Goal: Task Accomplishment & Management: Use online tool/utility

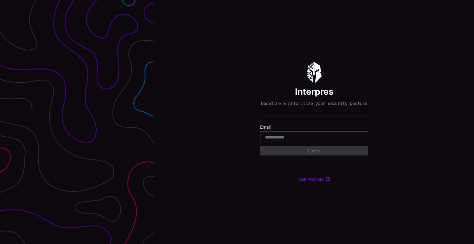
click at [305, 138] on input "email" at bounding box center [314, 137] width 98 height 6
drag, startPoint x: 302, startPoint y: 138, endPoint x: 299, endPoint y: 139, distance: 3.4
click at [301, 139] on input "email" at bounding box center [314, 137] width 98 height 6
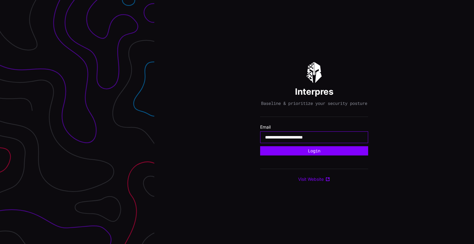
type input "**********"
click at [260, 146] on button "Login" at bounding box center [314, 150] width 108 height 9
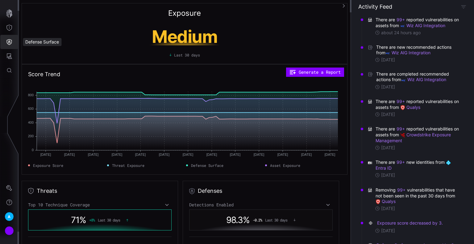
click at [7, 44] on icon "Defense Surface" at bounding box center [9, 42] width 6 height 6
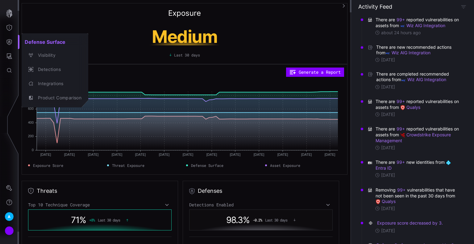
click at [7, 56] on div at bounding box center [237, 122] width 474 height 244
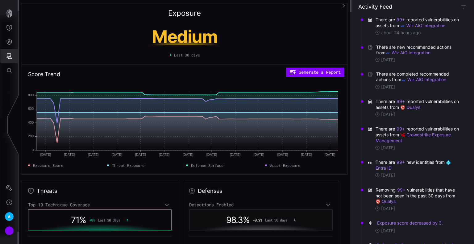
click at [7, 58] on icon "Attack Surface" at bounding box center [9, 56] width 6 height 6
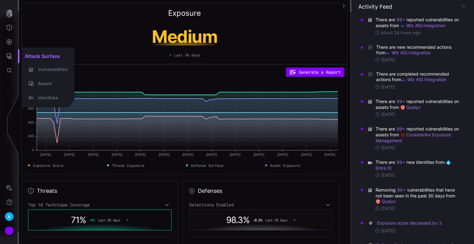
drag, startPoint x: 9, startPoint y: 36, endPoint x: 8, endPoint y: 39, distance: 3.1
click at [9, 36] on div at bounding box center [237, 122] width 474 height 244
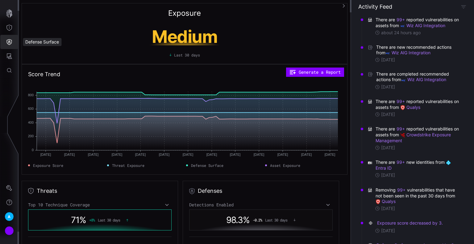
click at [8, 40] on icon "Defense Surface" at bounding box center [9, 42] width 6 height 6
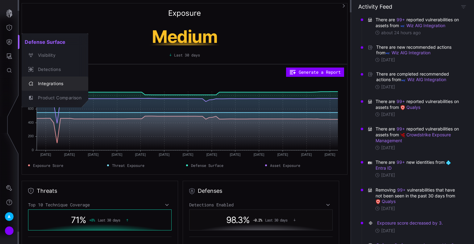
click at [51, 82] on div "Integrations" at bounding box center [58, 84] width 47 height 8
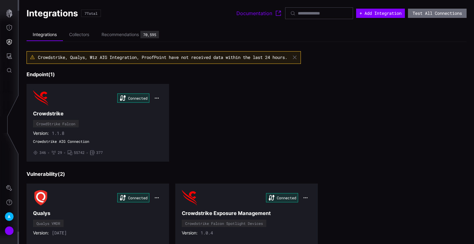
click at [276, 56] on span "Crowdstrike, Qualys, Wiz AIG Integration, ProofPoint have not received data wit…" at bounding box center [162, 57] width 249 height 6
click at [382, 16] on button "+ Add Integration" at bounding box center [380, 13] width 49 height 9
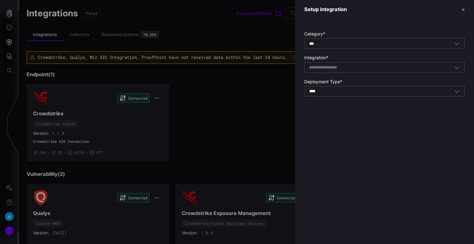
click at [374, 43] on div "*** All" at bounding box center [381, 44] width 145 height 6
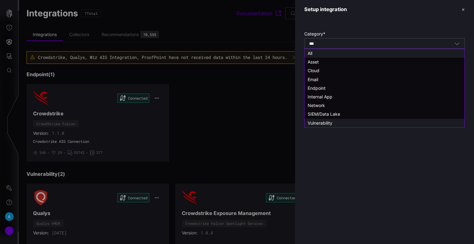
click at [330, 122] on span "Vulnerability" at bounding box center [319, 122] width 25 height 5
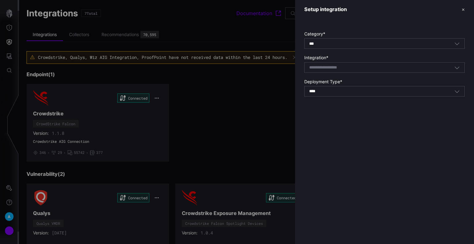
type input "**********"
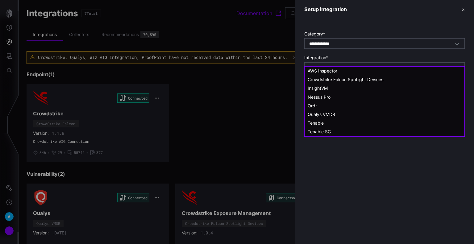
click at [347, 66] on input at bounding box center [331, 67] width 44 height 5
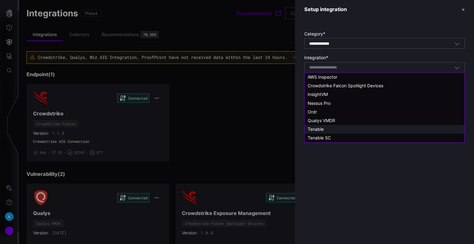
drag, startPoint x: 332, startPoint y: 126, endPoint x: 335, endPoint y: 118, distance: 8.3
click at [332, 126] on div "Tenable" at bounding box center [384, 129] width 160 height 9
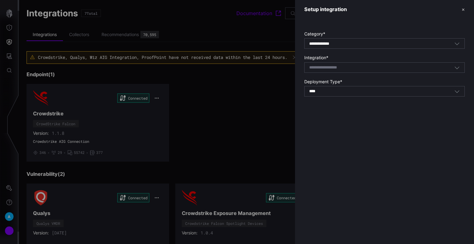
type input "*******"
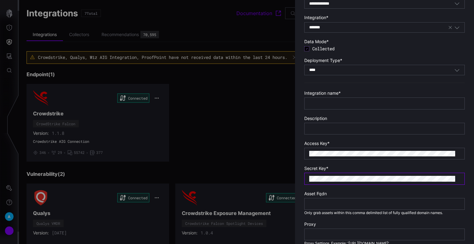
scroll to position [26, 0]
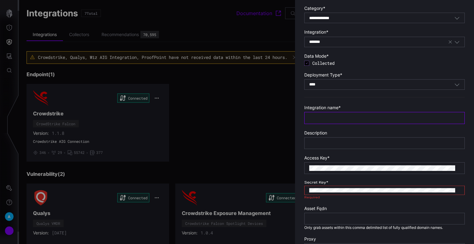
click at [333, 118] on input "text" at bounding box center [384, 118] width 151 height 6
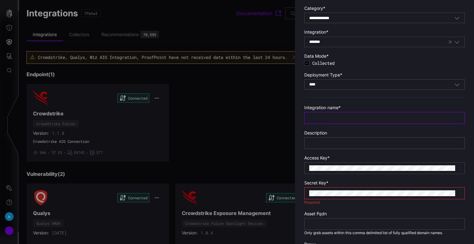
type input "*"
type input "**********"
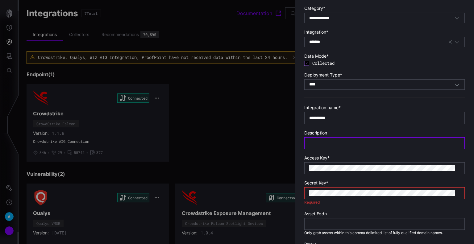
click at [346, 142] on input "text" at bounding box center [384, 143] width 151 height 6
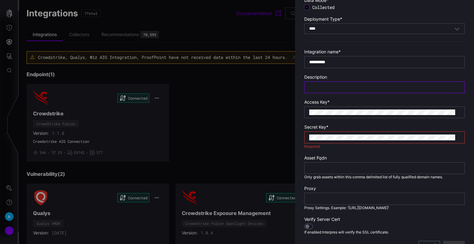
scroll to position [93, 0]
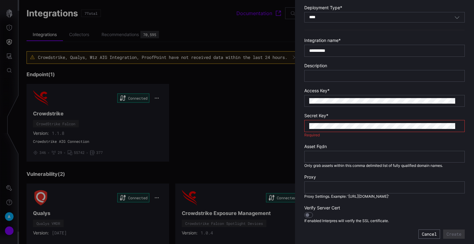
click at [322, 121] on div at bounding box center [384, 126] width 160 height 12
click at [341, 76] on input "text" at bounding box center [384, 76] width 151 height 6
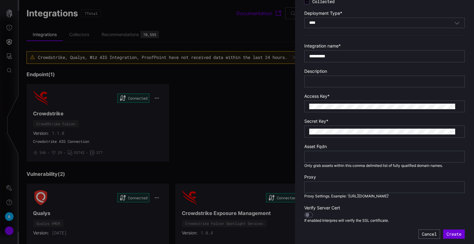
click at [452, 236] on button "Create" at bounding box center [454, 233] width 22 height 9
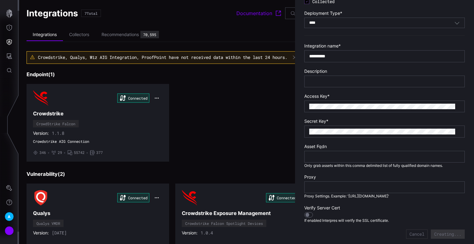
type input "***"
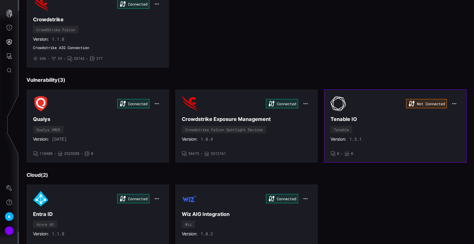
scroll to position [102, 0]
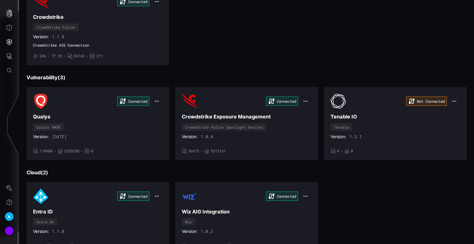
drag, startPoint x: 382, startPoint y: 68, endPoint x: 386, endPoint y: 63, distance: 6.3
click at [382, 67] on div "Crowdstrike, Qualys, Entra ID, Crowdstrike Exposure Management, Tanium Asset Cl…" at bounding box center [247, 197] width 440 height 496
click at [388, 137] on div "Version: 1.3.1" at bounding box center [395, 137] width 130 height 6
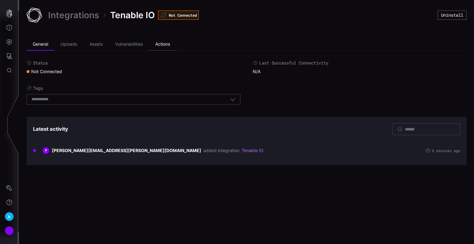
click at [164, 45] on li "Actions" at bounding box center [162, 44] width 27 height 12
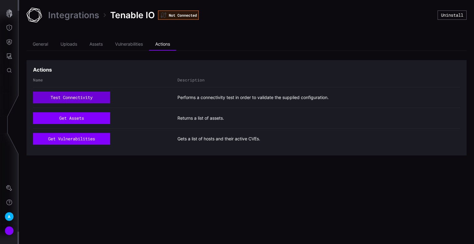
click at [99, 97] on button "test connectivity" at bounding box center [71, 98] width 77 height 12
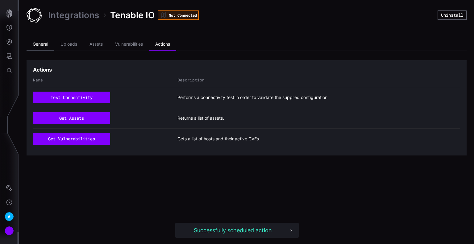
click at [45, 42] on li "General" at bounding box center [41, 44] width 28 height 12
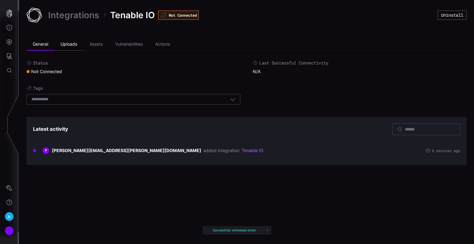
click at [78, 40] on li "Uploads" at bounding box center [68, 44] width 29 height 12
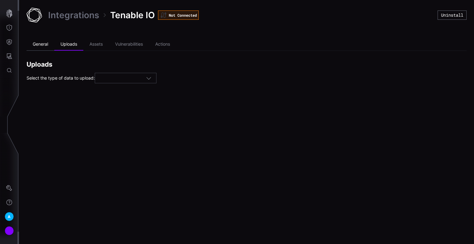
click at [50, 48] on li "General" at bounding box center [41, 44] width 28 height 12
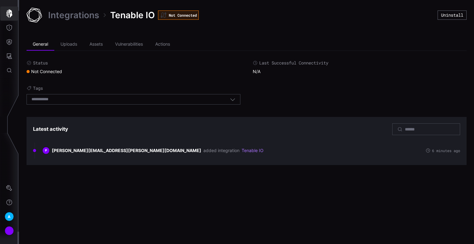
click at [4, 16] on button "button" at bounding box center [9, 13] width 18 height 14
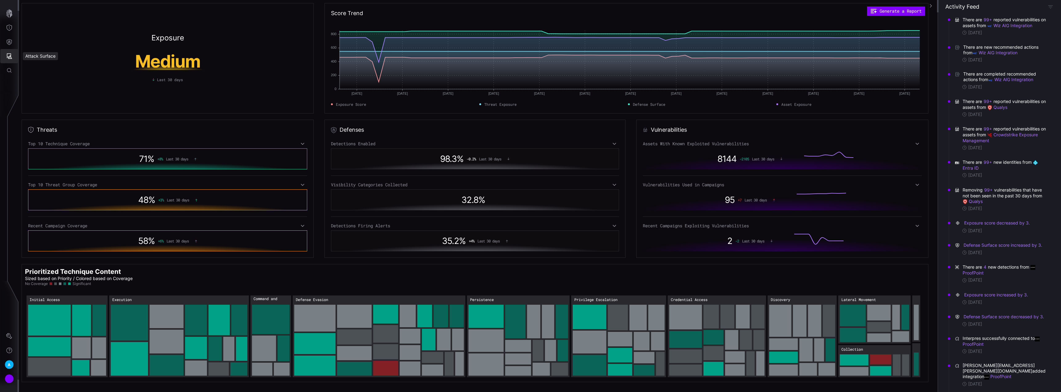
click at [12, 55] on button "Attack Surface" at bounding box center [9, 56] width 18 height 14
click at [7, 44] on div at bounding box center [530, 196] width 1061 height 392
click at [8, 42] on icon "Defense Surface" at bounding box center [9, 42] width 6 height 6
click at [44, 81] on div "Integrations" at bounding box center [58, 84] width 47 height 8
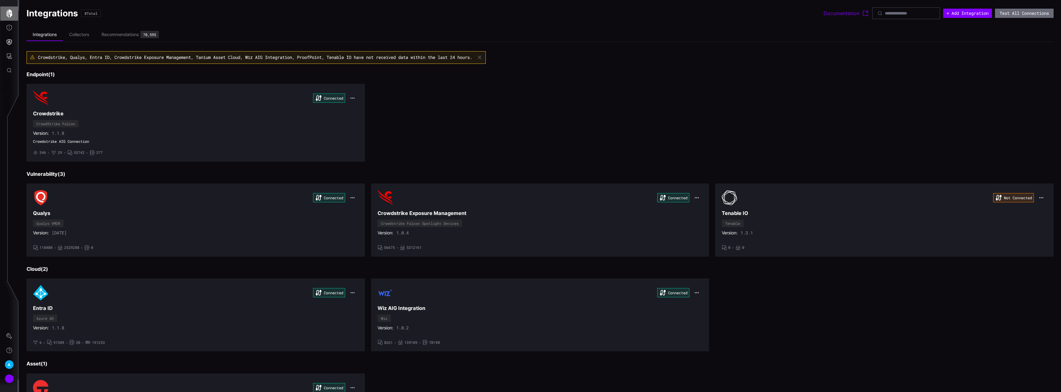
click at [10, 10] on icon "button" at bounding box center [9, 13] width 6 height 9
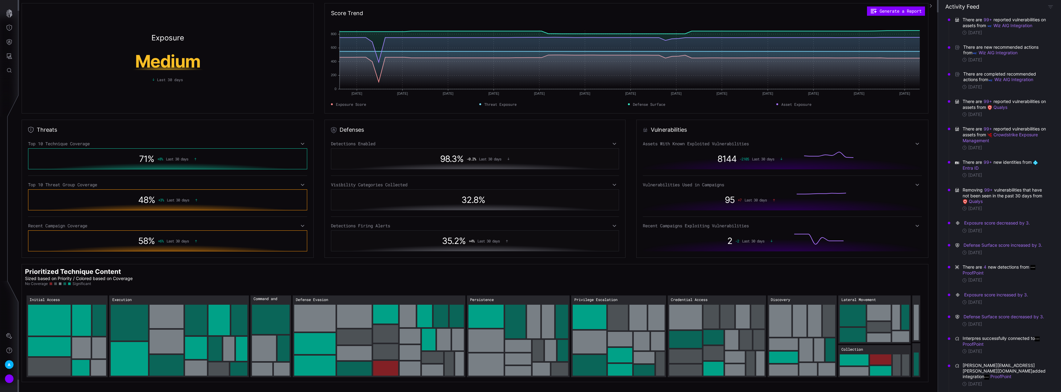
click at [473, 142] on icon at bounding box center [917, 143] width 4 height 5
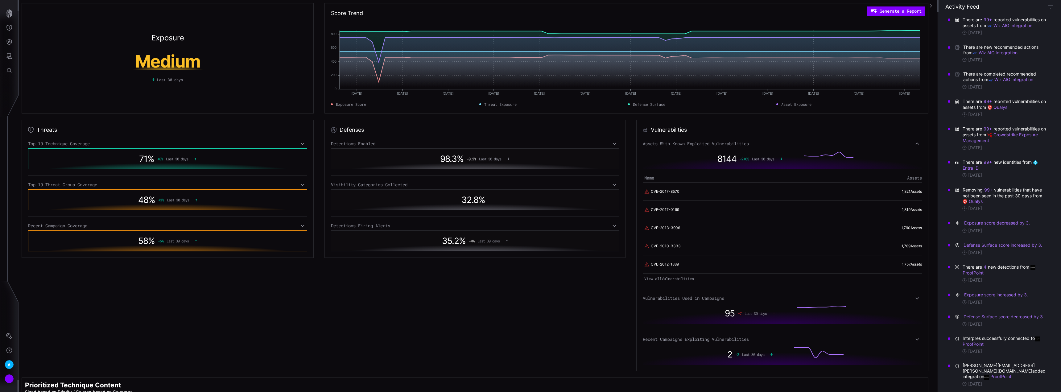
click at [473, 142] on div "Assets With Known Exploited Vulnerabilities" at bounding box center [782, 144] width 279 height 6
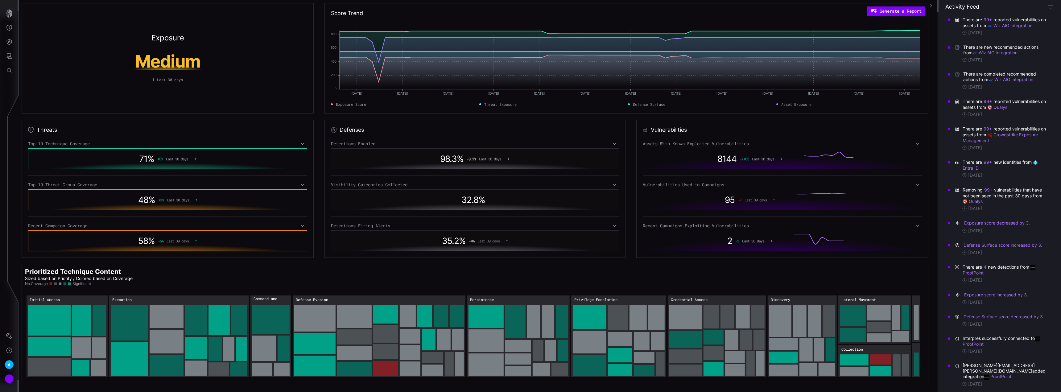
click at [473, 143] on icon at bounding box center [917, 143] width 4 height 5
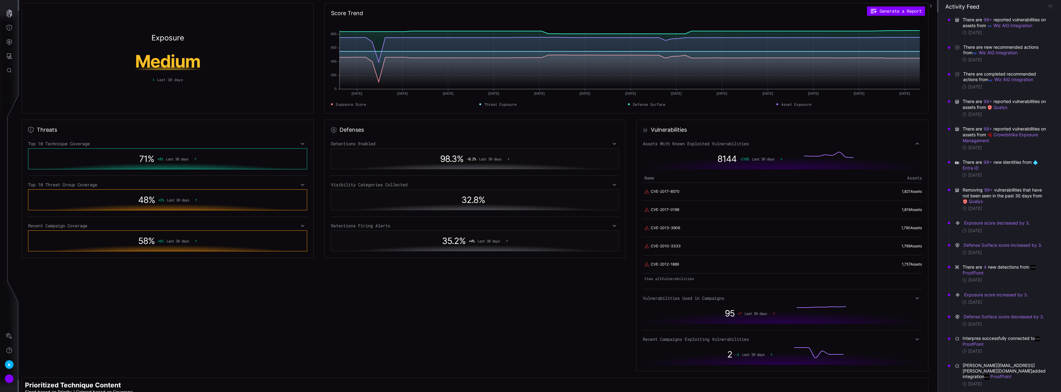
click at [473, 152] on circle "5: 0.7" at bounding box center [839, 152] width 2 height 2
click at [473, 156] on rect at bounding box center [828, 159] width 49 height 14
click at [473, 142] on div "Assets With Known Exploited Vulnerabilities" at bounding box center [782, 144] width 279 height 6
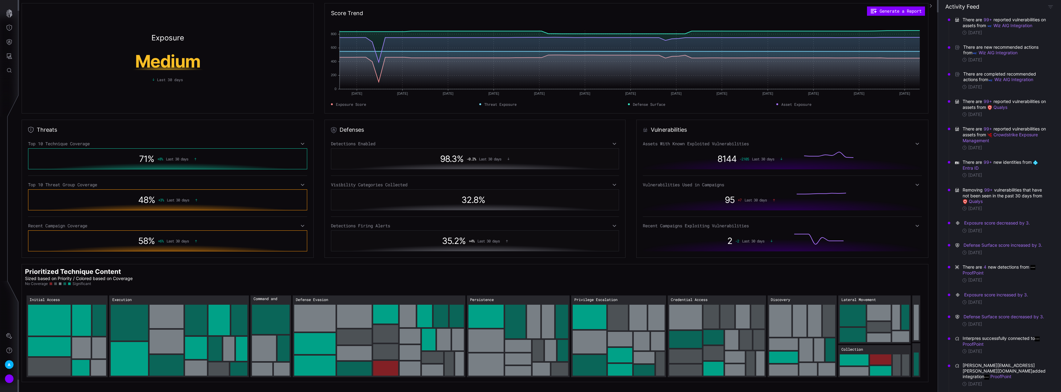
click at [473, 244] on p "Sized based on Priority / Colored based on Coverage" at bounding box center [475, 279] width 900 height 6
click at [473, 227] on div "Recent Campaigns Exploiting Vulnerabilities" at bounding box center [782, 226] width 279 height 6
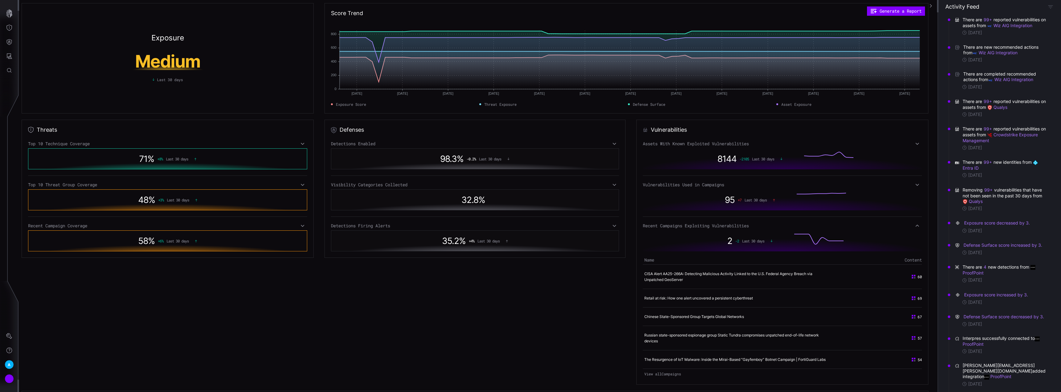
click at [473, 224] on div "Recent Campaigns Exploiting Vulnerabilities" at bounding box center [782, 226] width 279 height 6
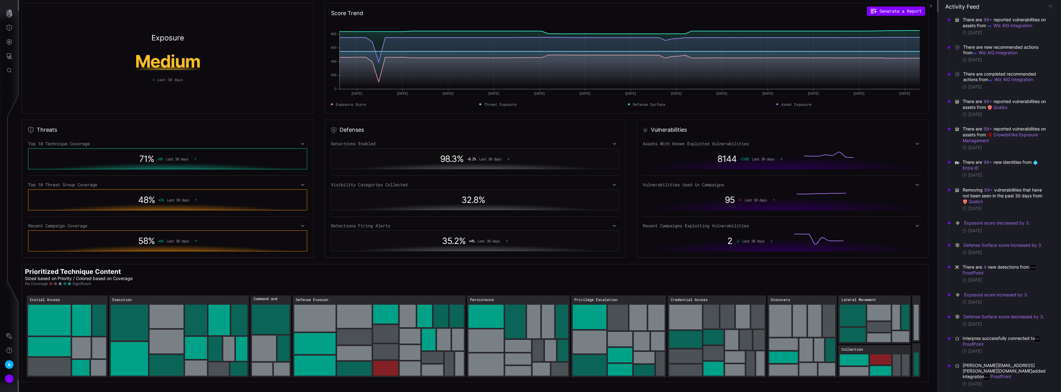
drag, startPoint x: 909, startPoint y: 188, endPoint x: 913, endPoint y: 190, distance: 4.5
click at [473, 189] on div "Assets With Known Exploited Vulnerabilities 8144 -2105 Last 30 days Vulnerabili…" at bounding box center [782, 196] width 279 height 110
click at [473, 183] on icon at bounding box center [917, 184] width 4 height 5
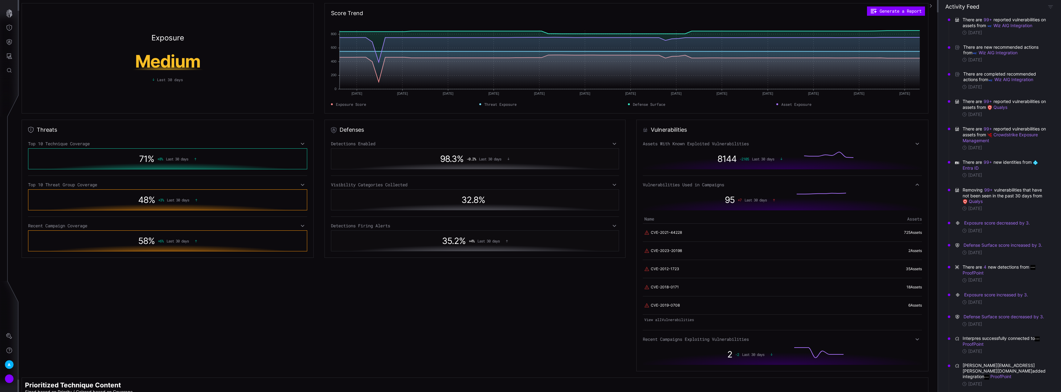
click at [473, 184] on icon at bounding box center [917, 184] width 4 height 5
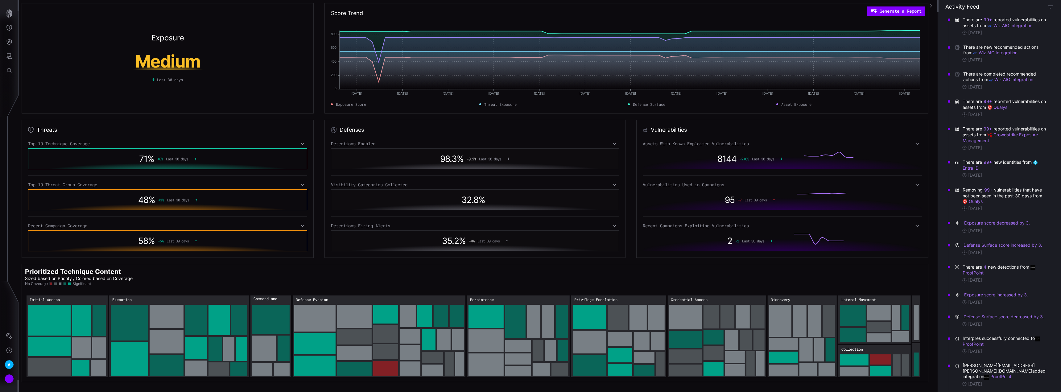
click at [473, 142] on icon at bounding box center [917, 143] width 4 height 5
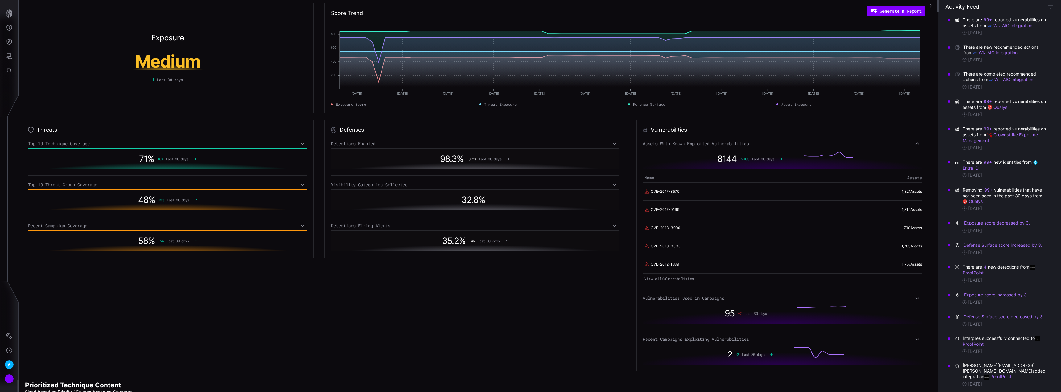
click at [473, 139] on div "Vulnerabilities Assets With Known Exploited Vulnerabilities 8144 -2105 Last 30 …" at bounding box center [782, 246] width 292 height 252
click at [473, 142] on icon at bounding box center [917, 143] width 4 height 5
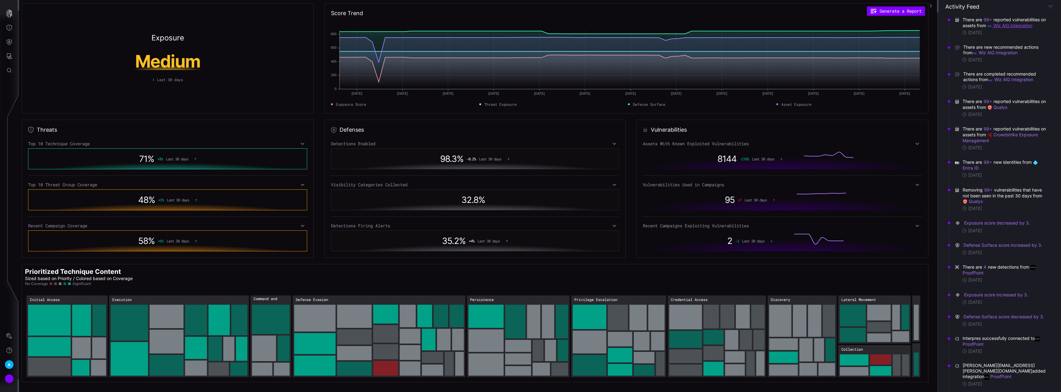
click at [473, 28] on link "Wiz AIG Integration" at bounding box center [1009, 25] width 45 height 5
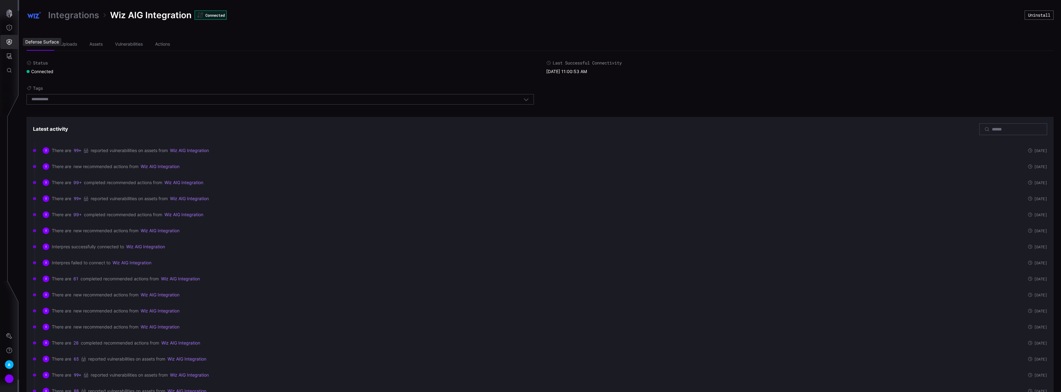
click at [8, 40] on icon "Defense Surface" at bounding box center [9, 42] width 6 height 6
click at [9, 14] on div at bounding box center [530, 196] width 1061 height 392
click at [9, 14] on icon "button" at bounding box center [9, 13] width 9 height 9
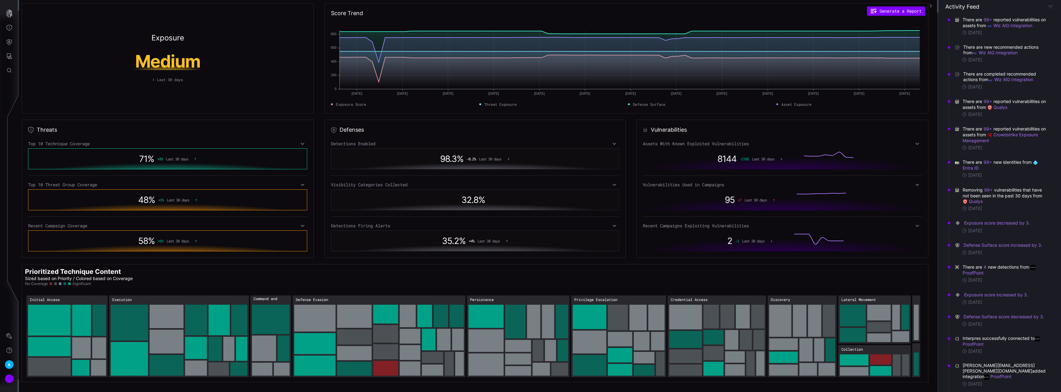
click at [473, 186] on icon at bounding box center [917, 184] width 4 height 5
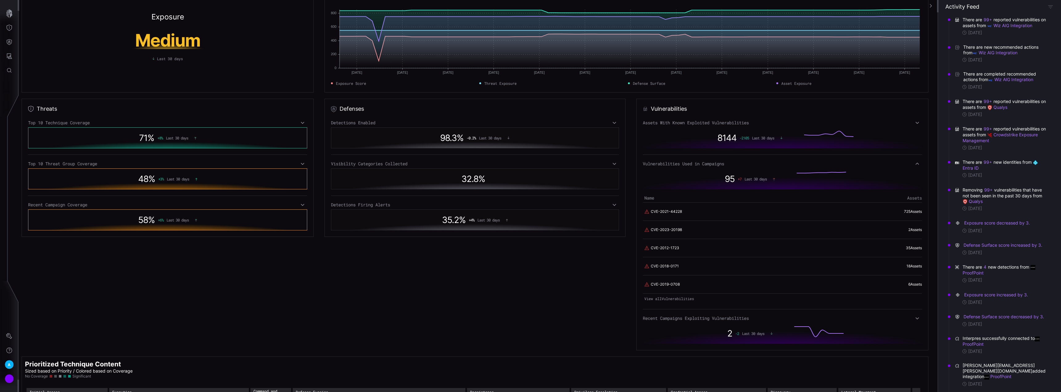
scroll to position [31, 0]
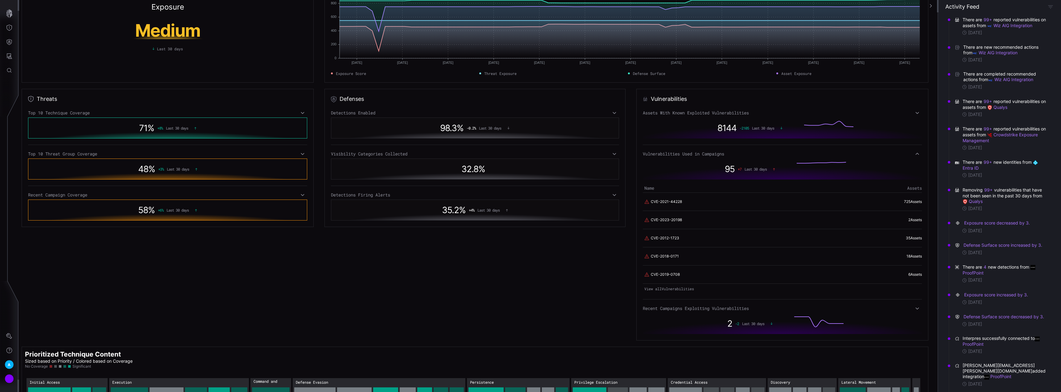
click at [473, 114] on icon at bounding box center [917, 112] width 4 height 5
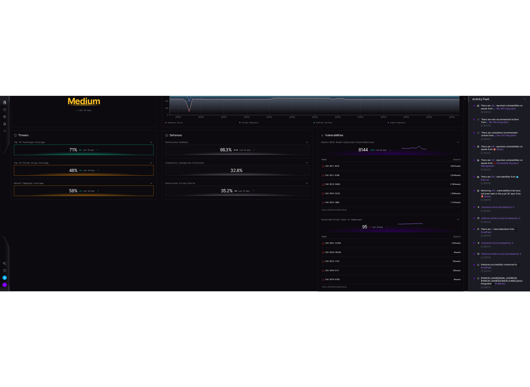
scroll to position [62, 0]
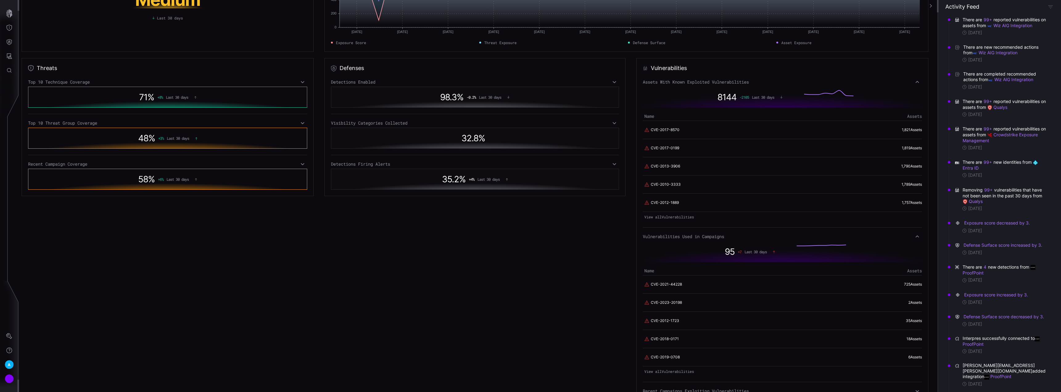
click at [473, 216] on link "View all Vulnerabilities" at bounding box center [782, 217] width 279 height 9
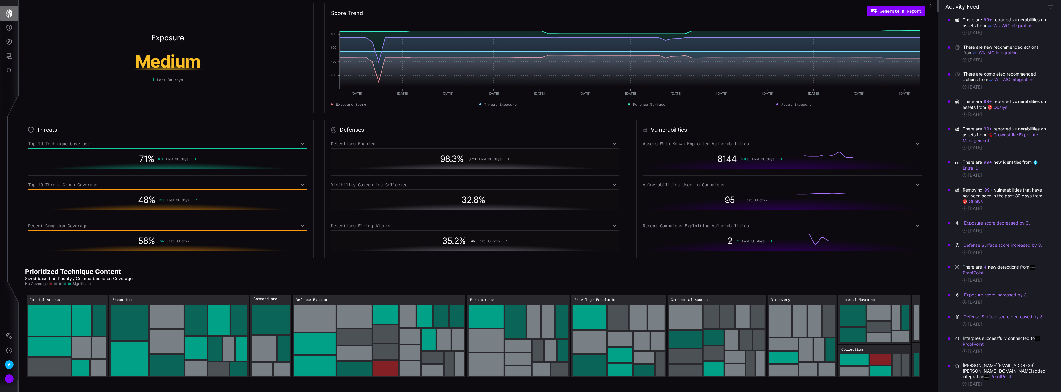
click at [7, 15] on icon "button" at bounding box center [9, 13] width 6 height 9
click at [299, 143] on div "Top 10 Technique Coverage" at bounding box center [167, 144] width 279 height 6
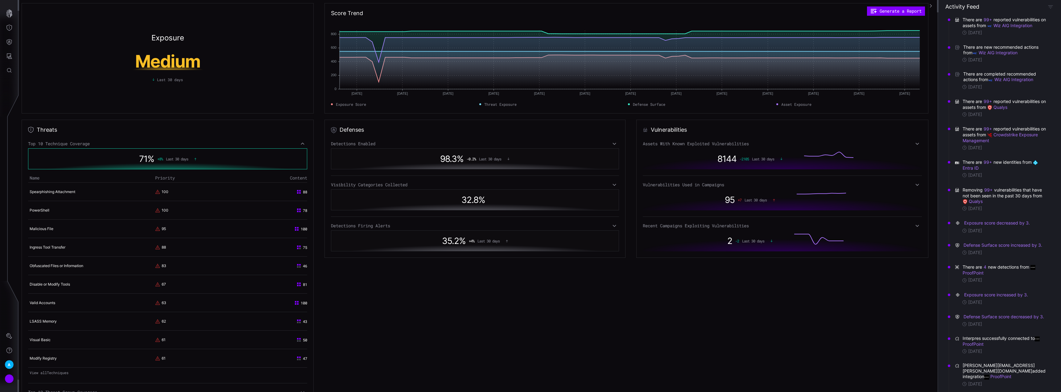
click at [301, 142] on icon at bounding box center [302, 143] width 4 height 5
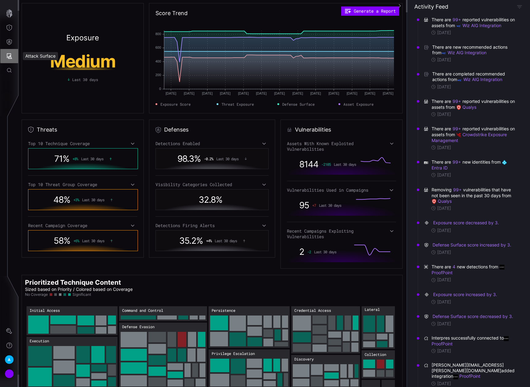
click at [10, 58] on icon "Attack Surface" at bounding box center [9, 56] width 6 height 6
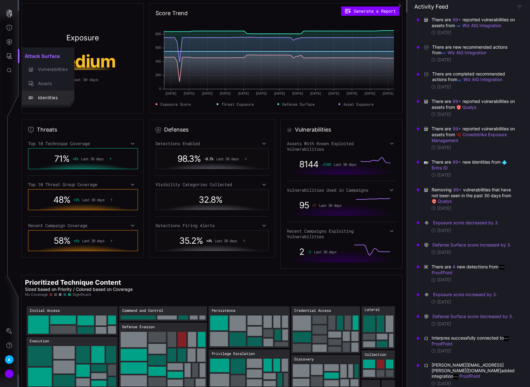
click at [40, 99] on div "Identities" at bounding box center [51, 98] width 33 height 8
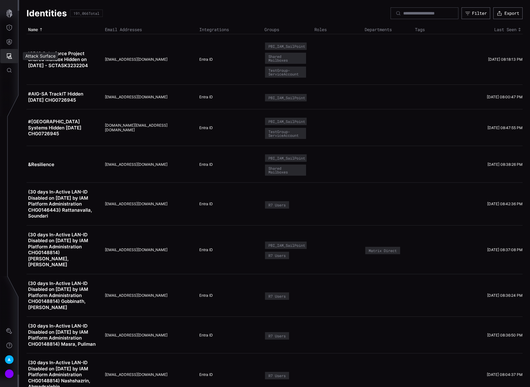
click at [13, 58] on button "Attack Surface" at bounding box center [9, 56] width 18 height 14
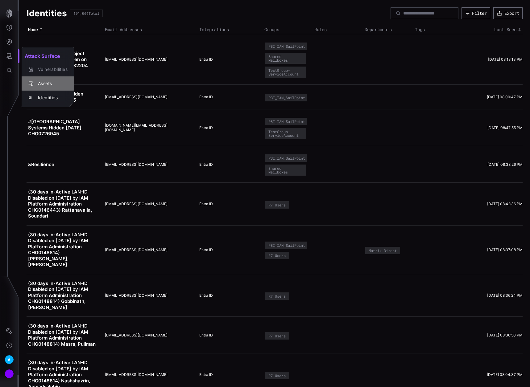
click at [49, 82] on div "Assets" at bounding box center [51, 84] width 33 height 8
